Goal: Register for event/course

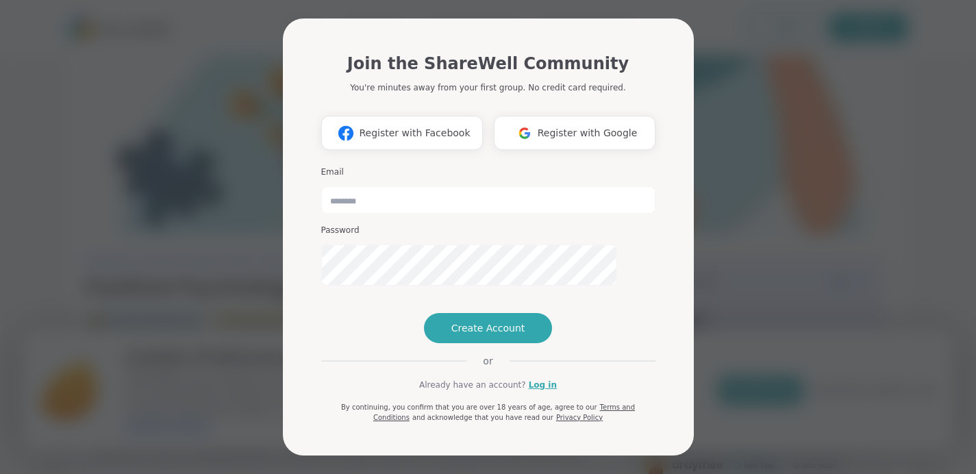
scroll to position [46, 0]
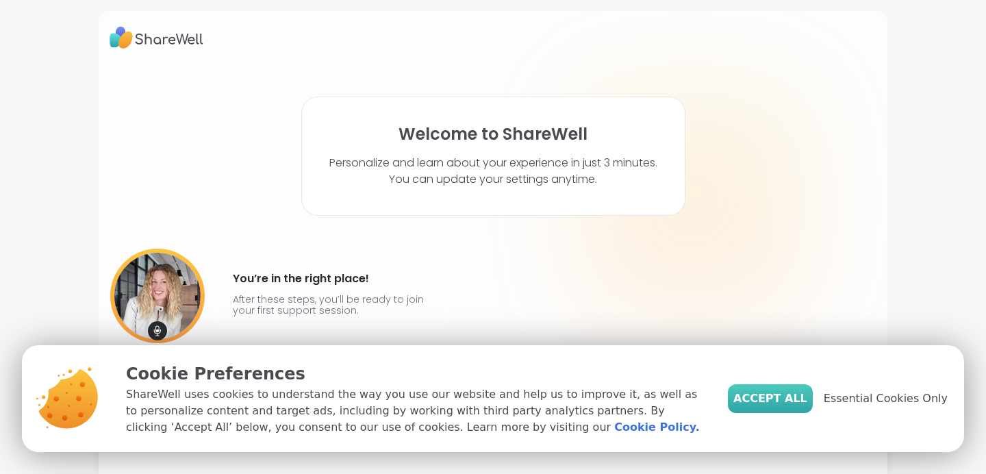
click at [733, 390] on span "Accept All" at bounding box center [770, 398] width 74 height 16
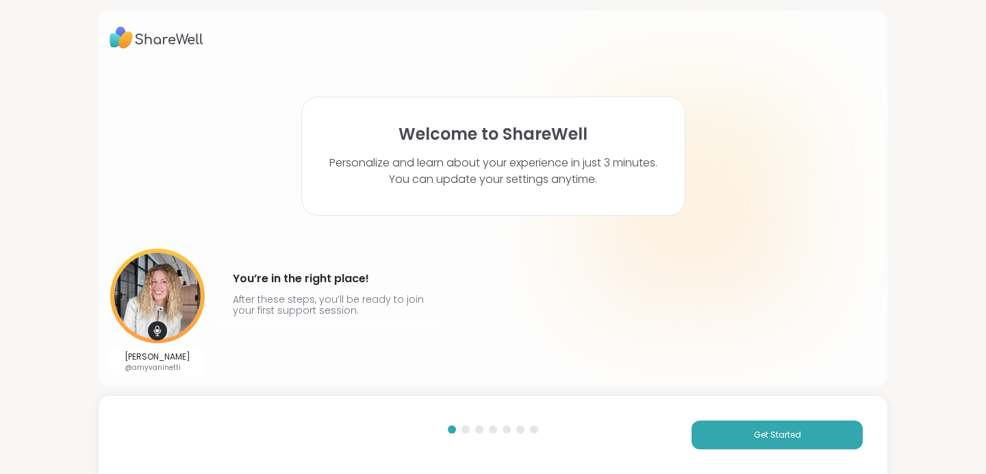
scroll to position [68, 0]
click at [754, 429] on span "Get Started" at bounding box center [777, 435] width 47 height 12
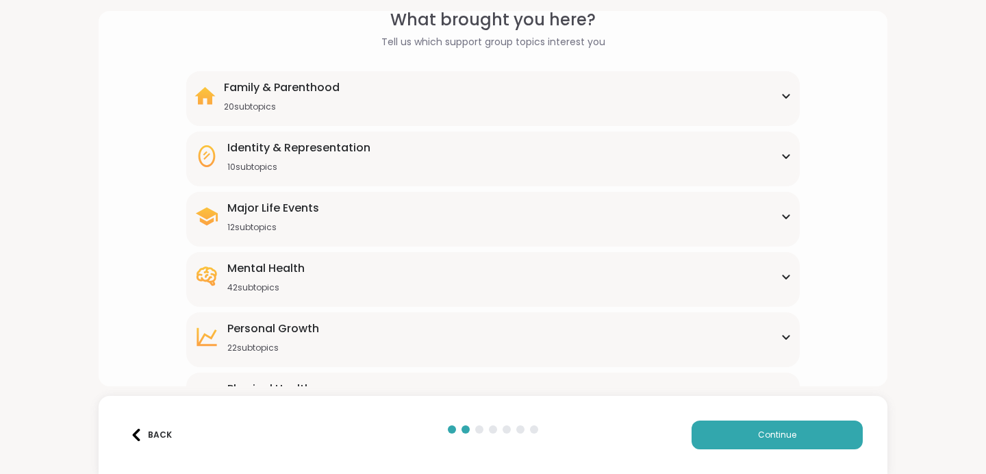
click at [783, 158] on icon at bounding box center [786, 156] width 6 height 3
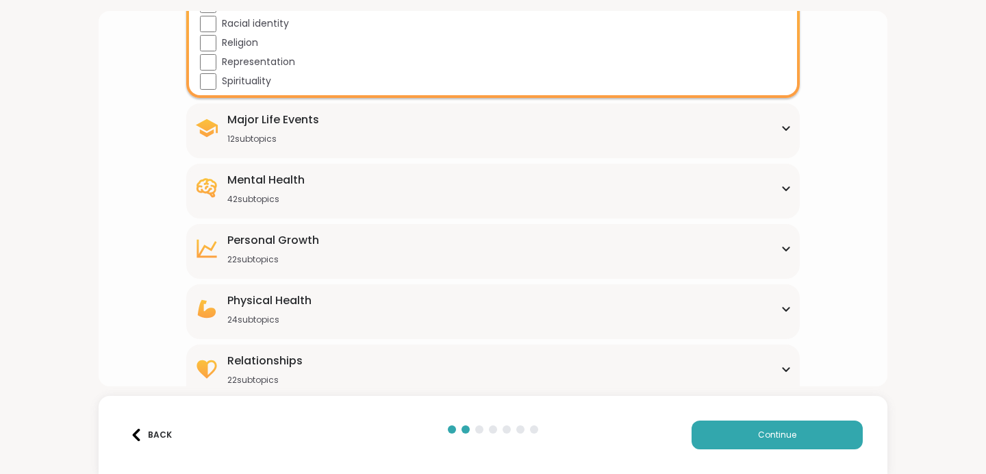
scroll to position [356, 0]
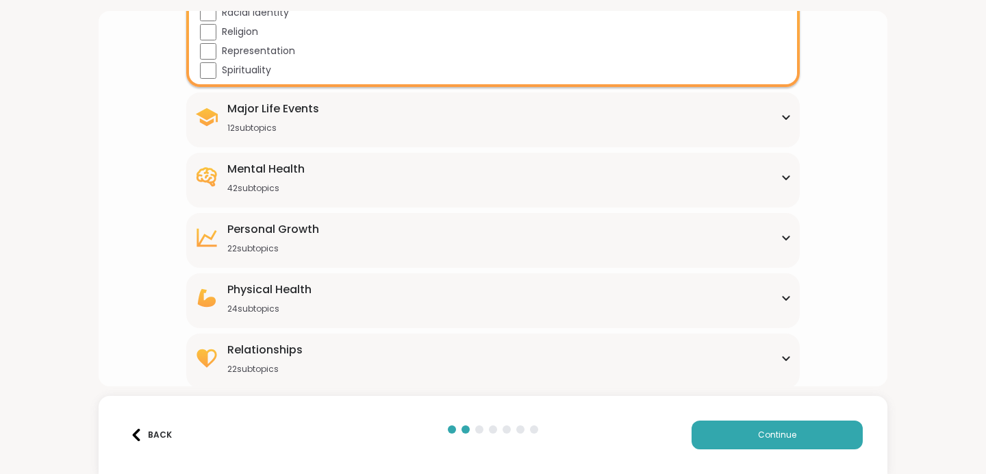
click at [781, 121] on icon at bounding box center [786, 117] width 11 height 7
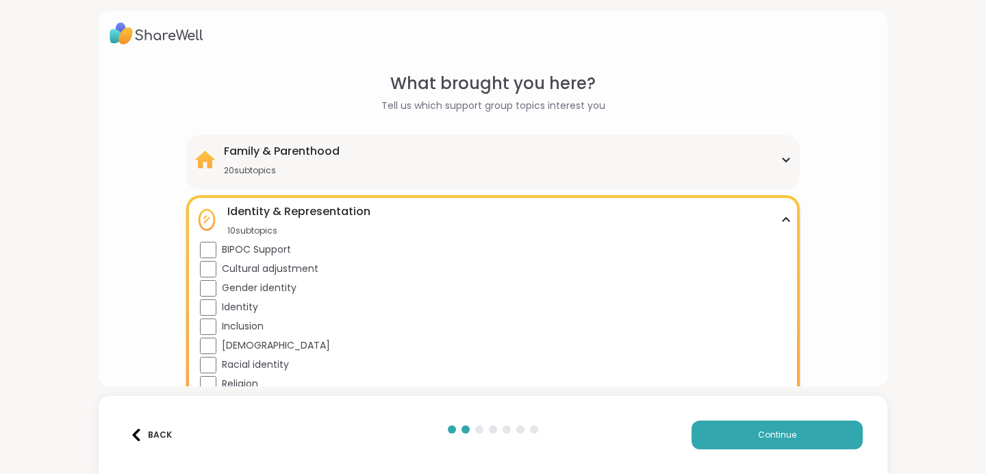
scroll to position [0, 0]
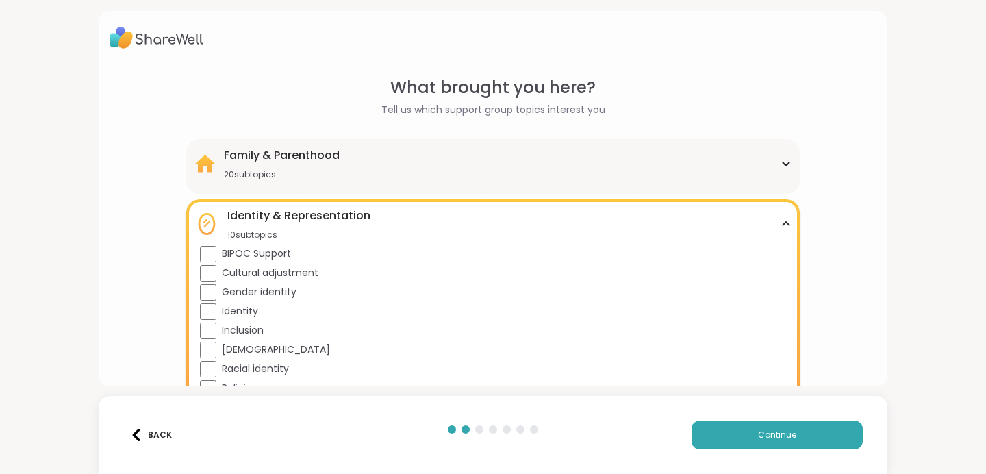
click at [781, 167] on icon at bounding box center [786, 163] width 11 height 7
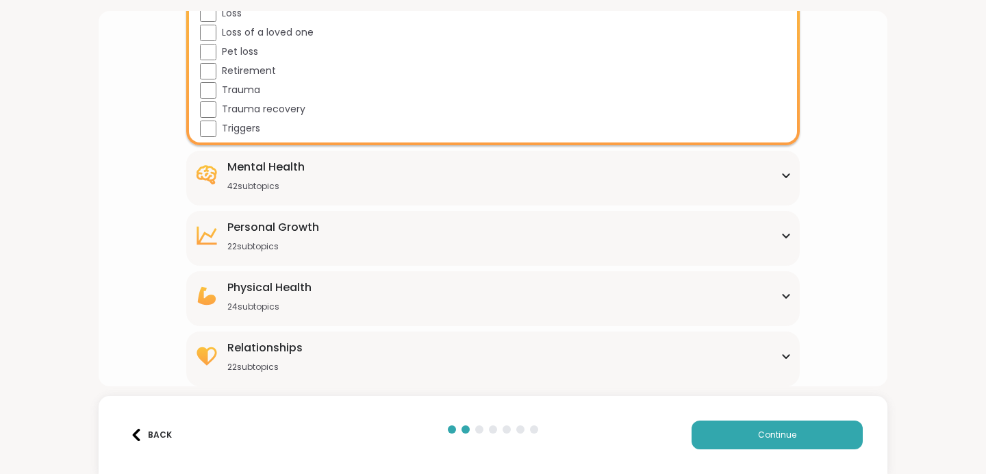
scroll to position [1392, 0]
click at [441, 238] on div "Personal Growth 22 subtopics" at bounding box center [493, 235] width 597 height 33
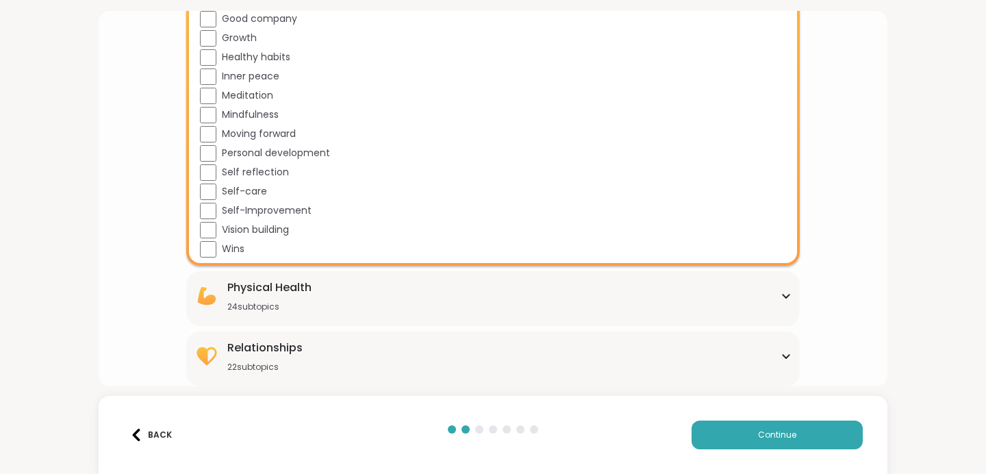
click at [521, 279] on div "Physical Health 24 subtopics" at bounding box center [493, 295] width 597 height 33
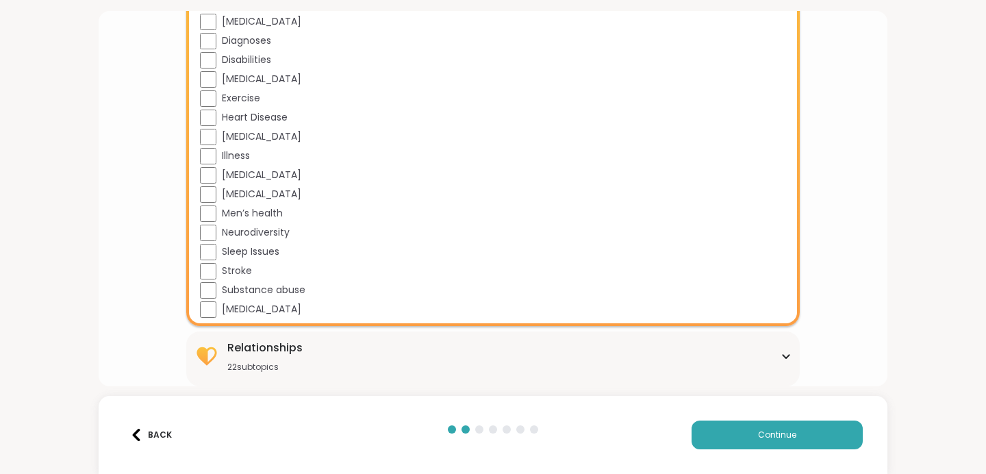
scroll to position [3380, 0]
click at [418, 340] on div "Relationships 22 subtopics" at bounding box center [493, 356] width 597 height 33
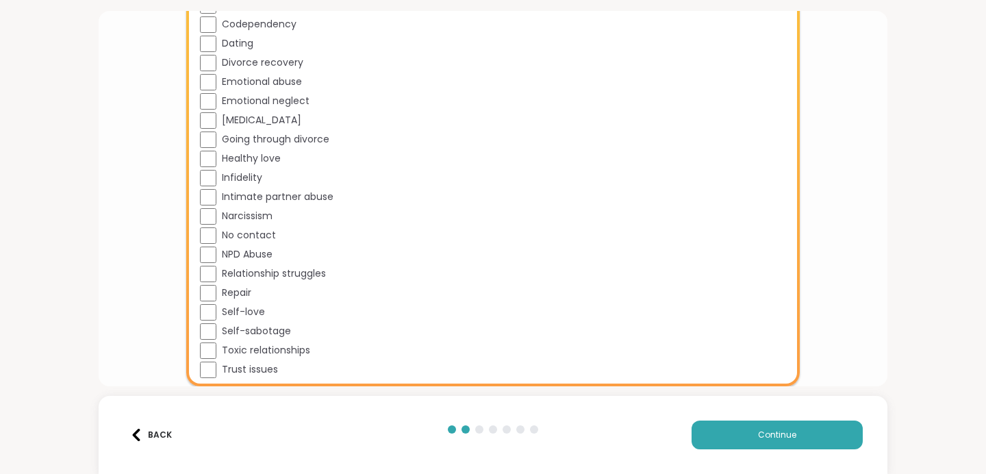
scroll to position [3941, 0]
click at [781, 429] on span "Continue" at bounding box center [777, 435] width 38 height 12
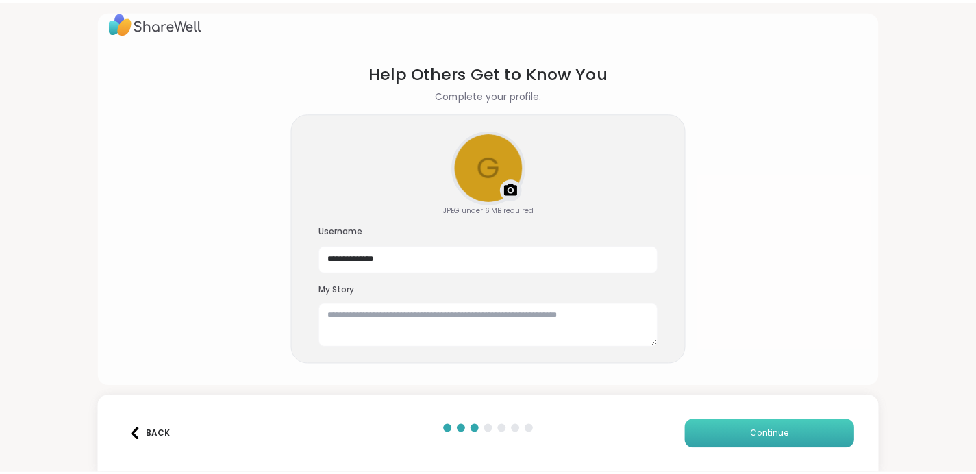
scroll to position [173, 0]
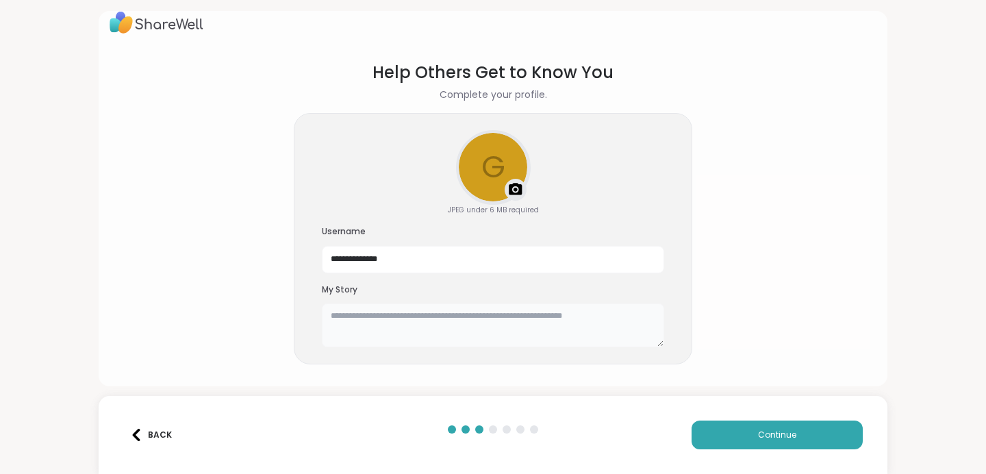
click at [467, 303] on textarea at bounding box center [493, 325] width 342 height 44
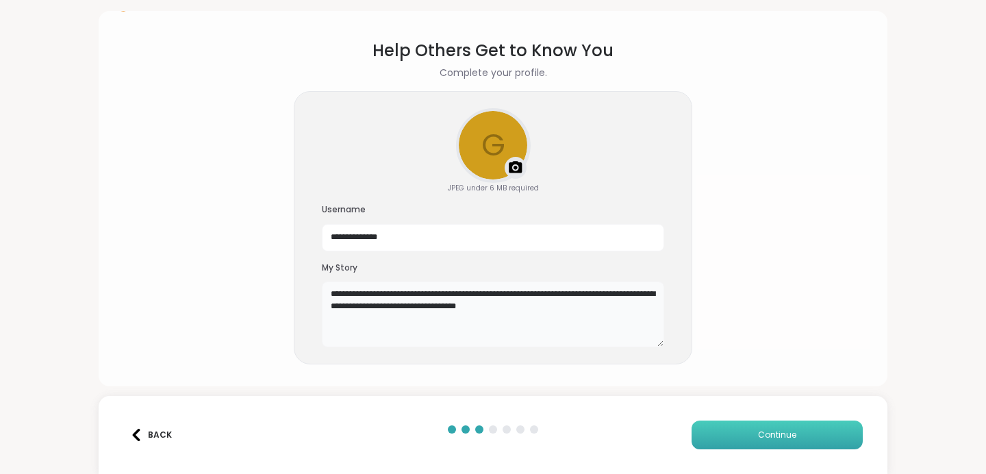
type textarea "**********"
click at [692, 421] on button "Continue" at bounding box center [777, 435] width 171 height 29
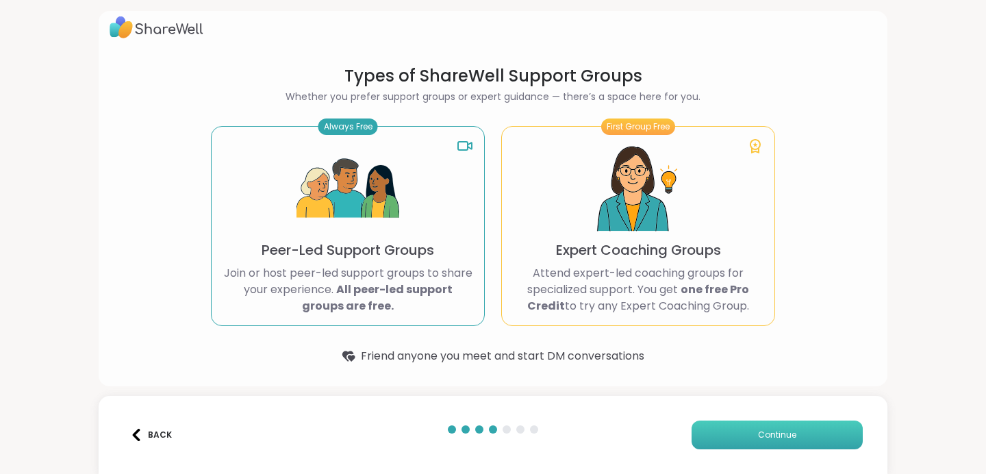
click at [714, 421] on button "Continue" at bounding box center [777, 435] width 171 height 29
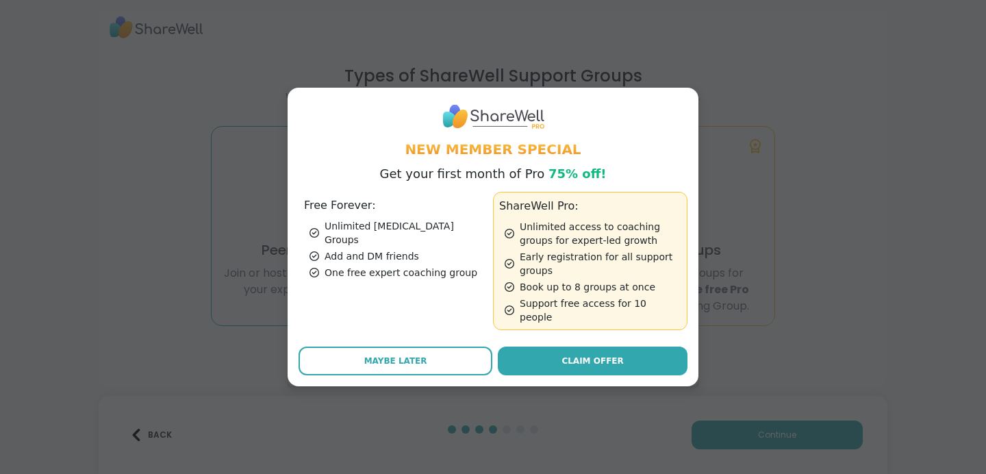
click at [754, 324] on div "New Member Special Get your first month of Pro 75% off! Free Forever: Unlimited…" at bounding box center [493, 237] width 970 height 474
click at [114, 202] on div "New Member Special Get your first month of Pro 75% off! Free Forever: Unlimited…" at bounding box center [493, 237] width 970 height 474
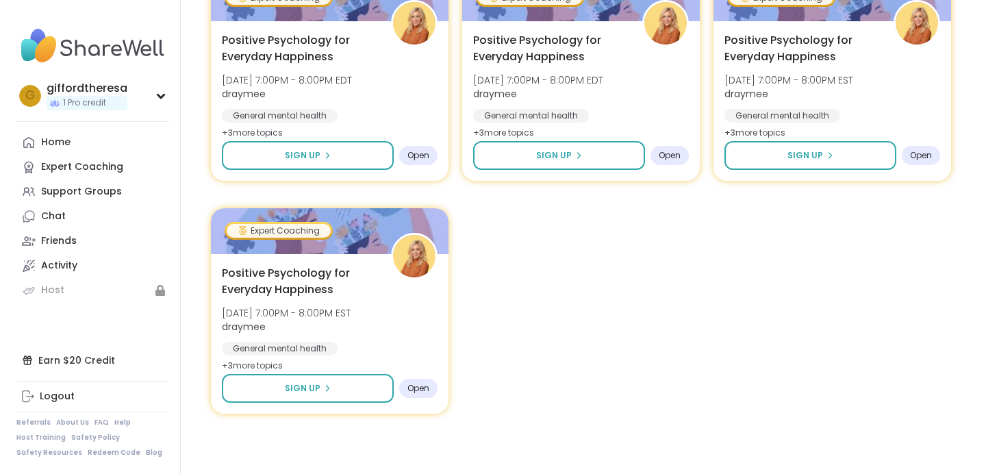
scroll to position [2687, 0]
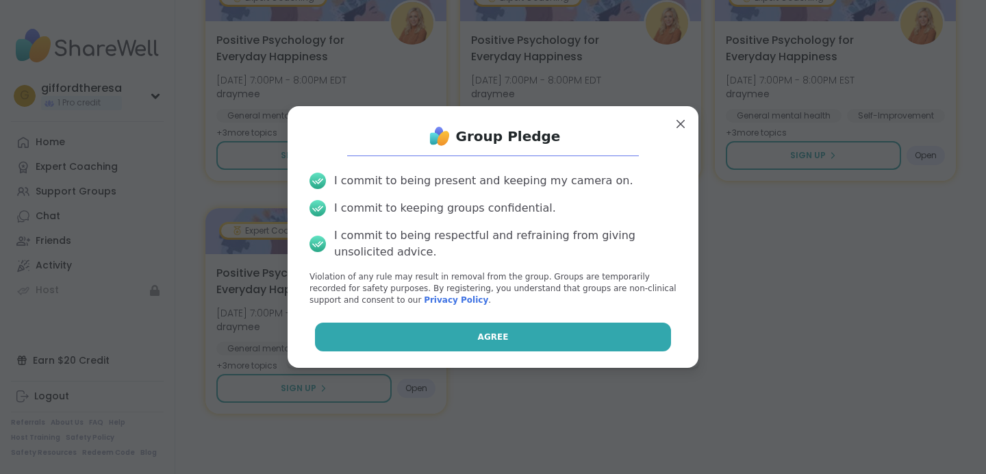
click at [532, 351] on button "Agree" at bounding box center [493, 337] width 357 height 29
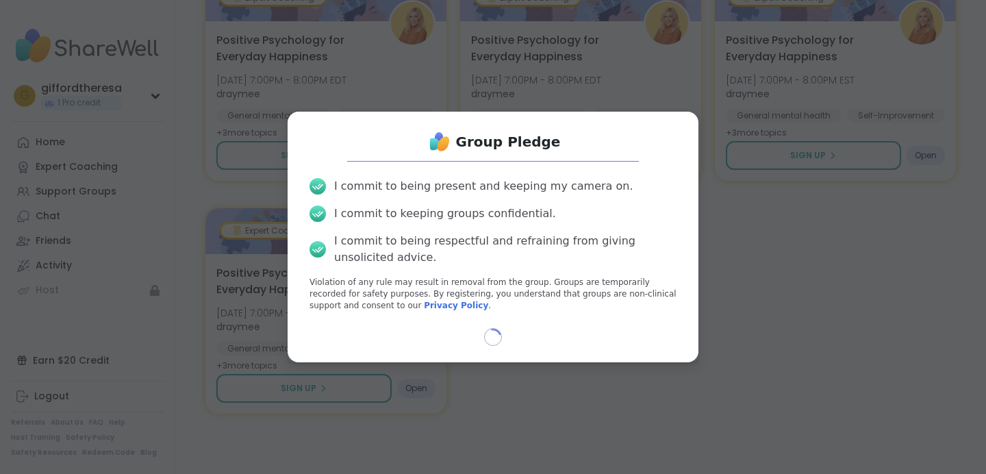
select select "**"
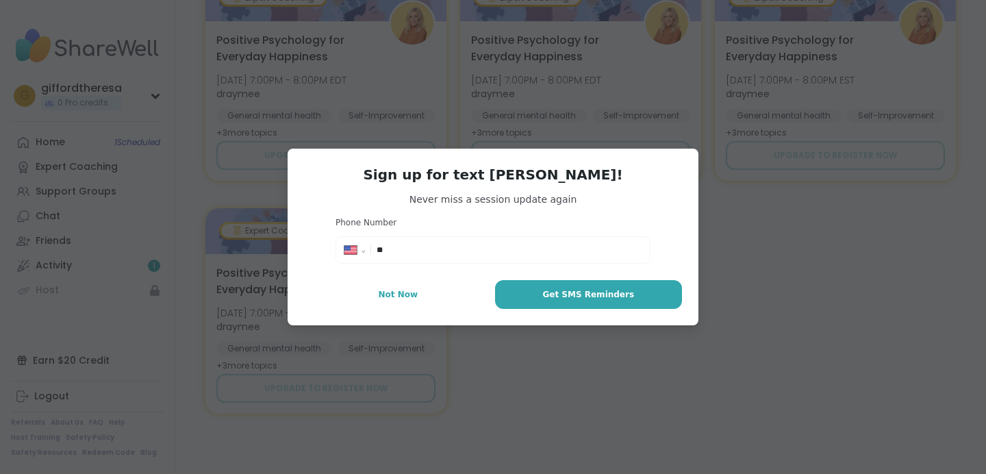
scroll to position [1663, 0]
click at [401, 301] on span "Not Now" at bounding box center [399, 294] width 40 height 12
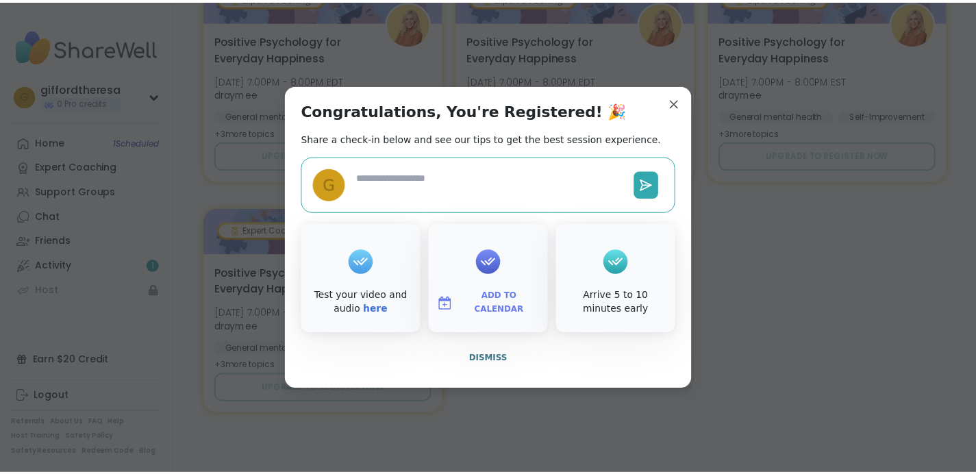
scroll to position [1642, 0]
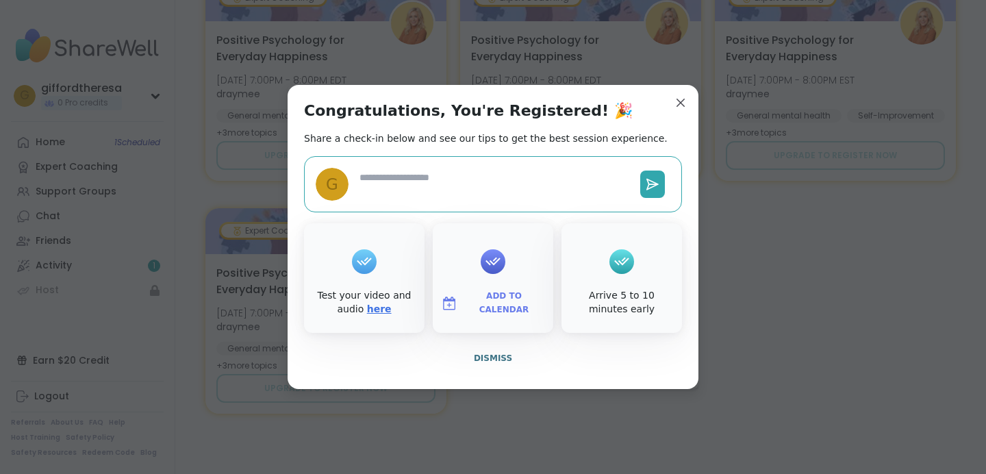
click at [392, 314] on link "here" at bounding box center [379, 308] width 25 height 11
click at [616, 269] on icon at bounding box center [622, 261] width 22 height 21
click at [612, 274] on div at bounding box center [622, 261] width 25 height 25
click at [392, 314] on link "here" at bounding box center [379, 308] width 25 height 11
click at [613, 272] on icon at bounding box center [622, 261] width 22 height 21
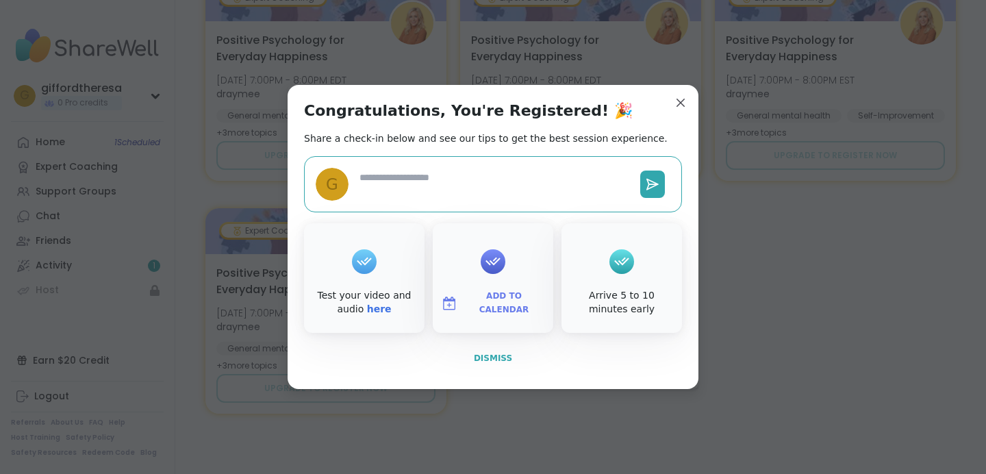
click at [494, 363] on span "Dismiss" at bounding box center [493, 358] width 38 height 10
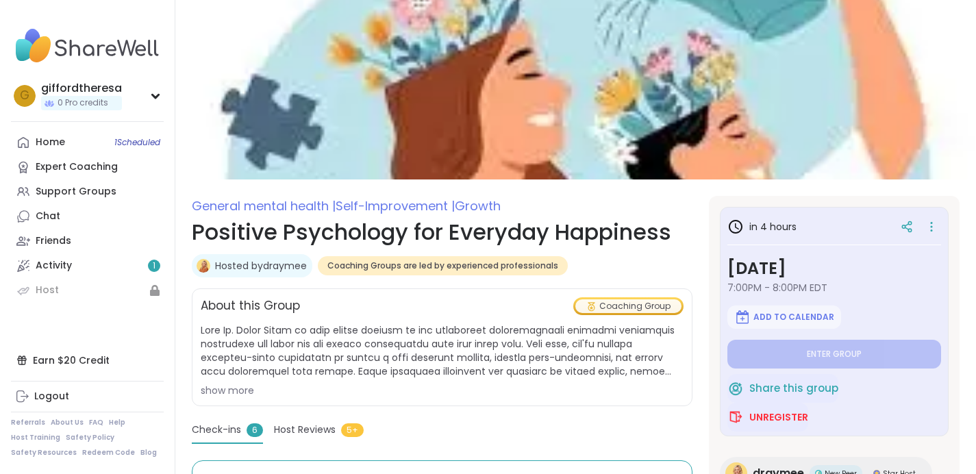
scroll to position [1, 0]
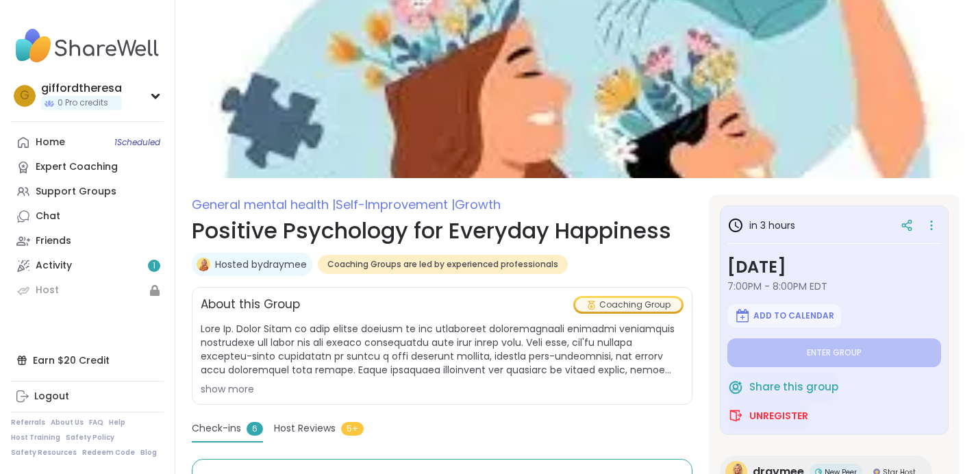
type textarea "*"
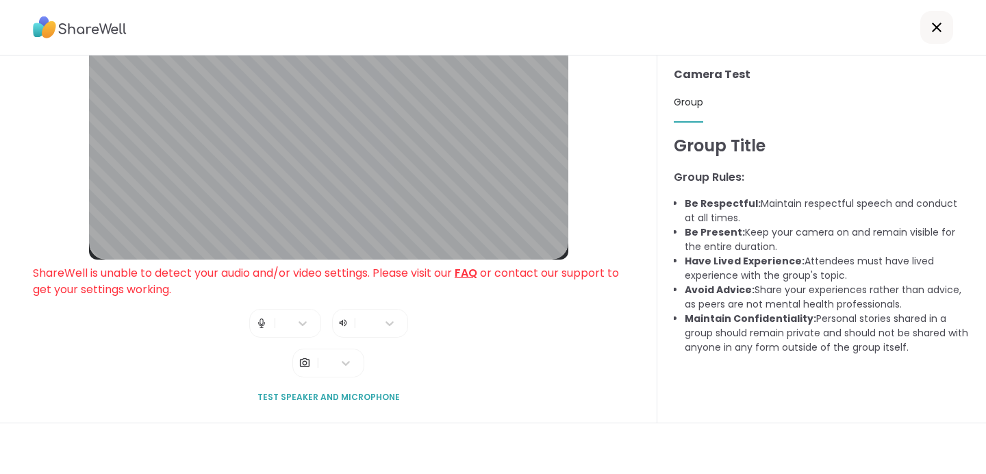
scroll to position [98, 0]
click at [455, 281] on link "FAQ" at bounding box center [466, 273] width 23 height 16
click at [390, 316] on icon at bounding box center [390, 323] width 14 height 14
click at [296, 316] on icon at bounding box center [303, 323] width 14 height 14
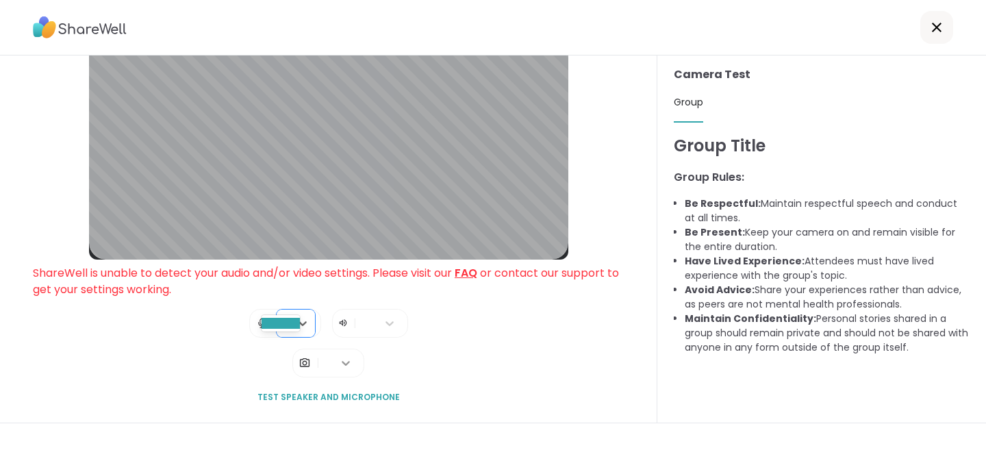
click at [342, 361] on icon at bounding box center [346, 363] width 8 height 5
click at [338, 391] on span "Test speaker and microphone" at bounding box center [329, 397] width 142 height 12
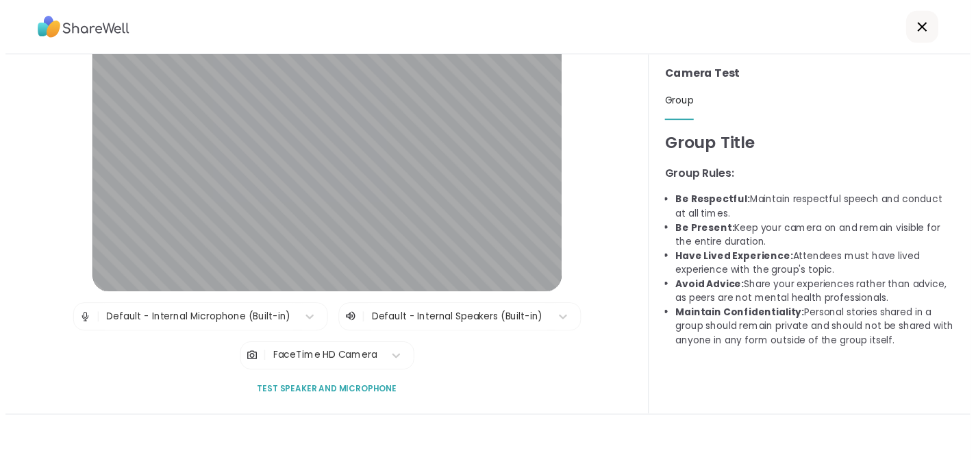
scroll to position [168, 0]
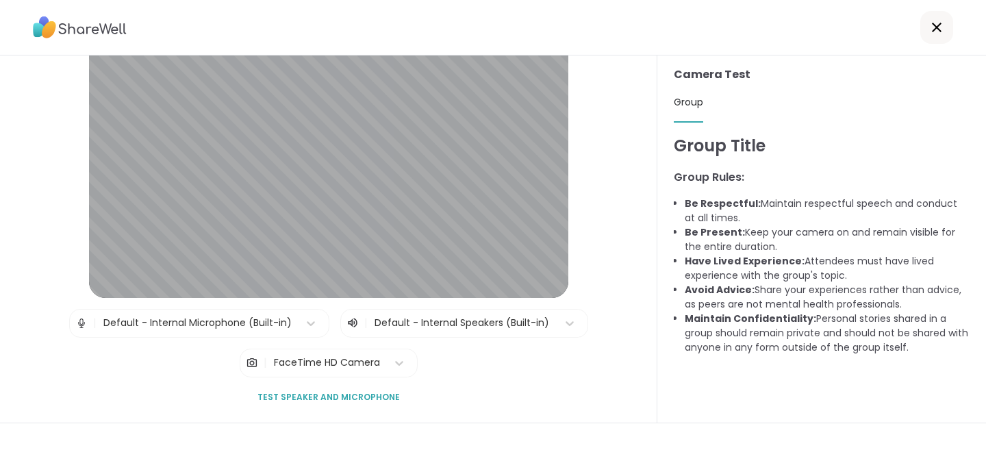
click at [301, 391] on span "Test speaker and microphone" at bounding box center [329, 397] width 142 height 12
click at [929, 32] on icon at bounding box center [937, 27] width 16 height 16
